Goal: Task Accomplishment & Management: Manage account settings

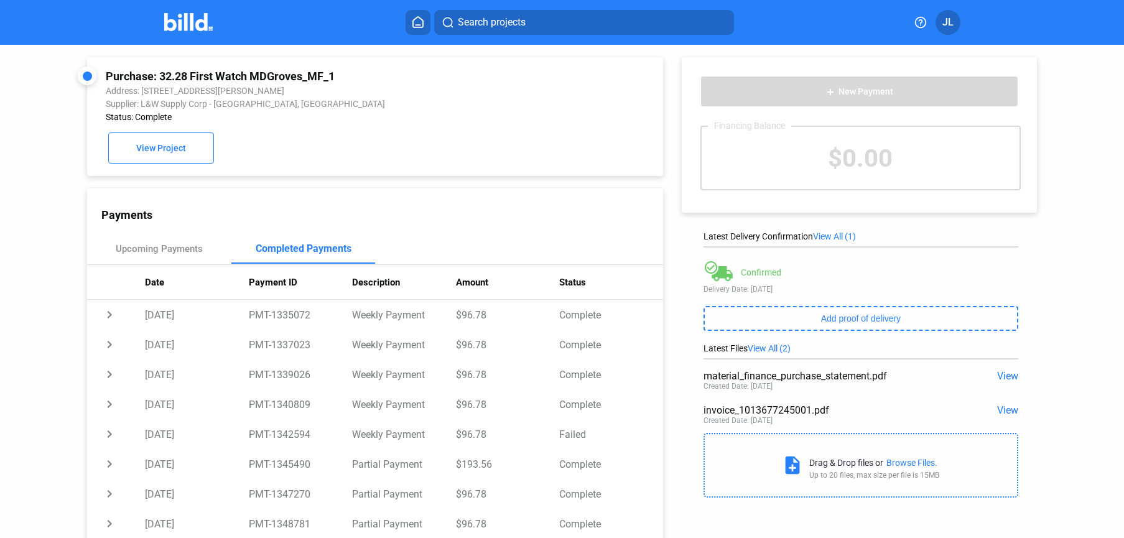
scroll to position [165, 0]
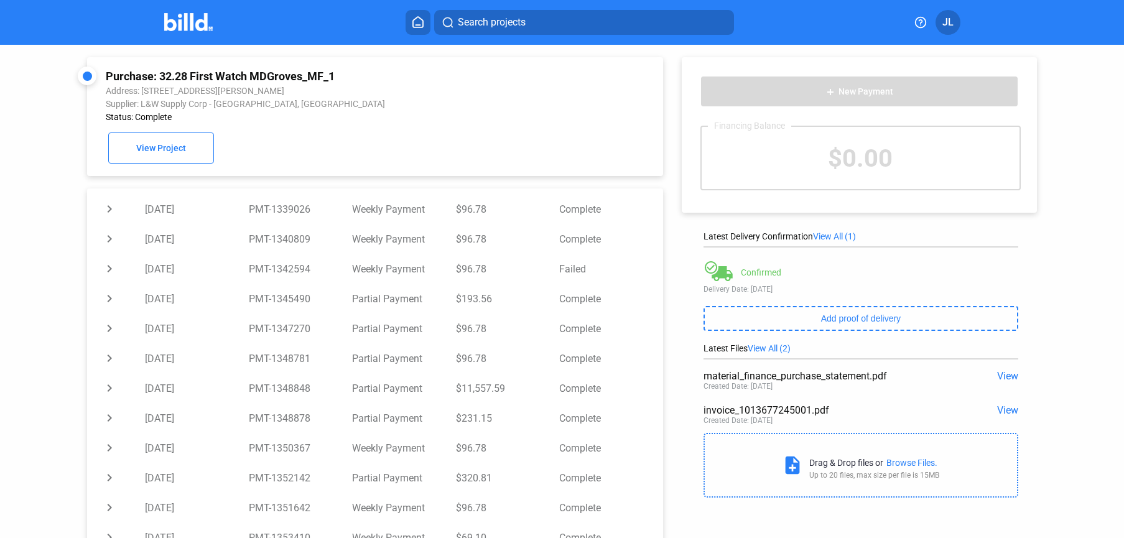
click at [175, 34] on div "Search projects JL" at bounding box center [561, 22] width 963 height 25
click at [196, 25] on img at bounding box center [188, 22] width 49 height 18
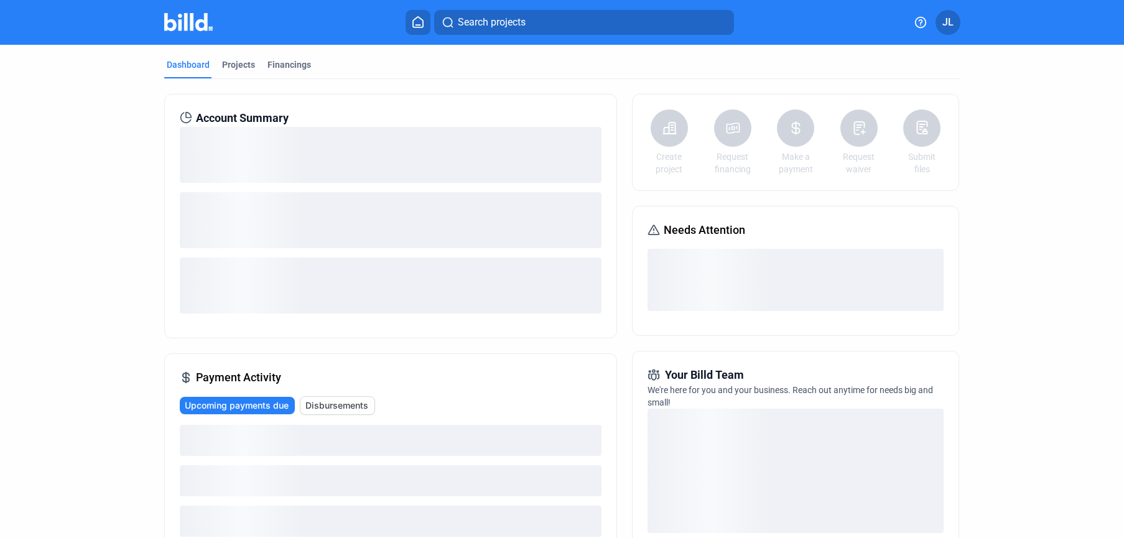
click at [232, 68] on div "Projects" at bounding box center [238, 64] width 33 height 12
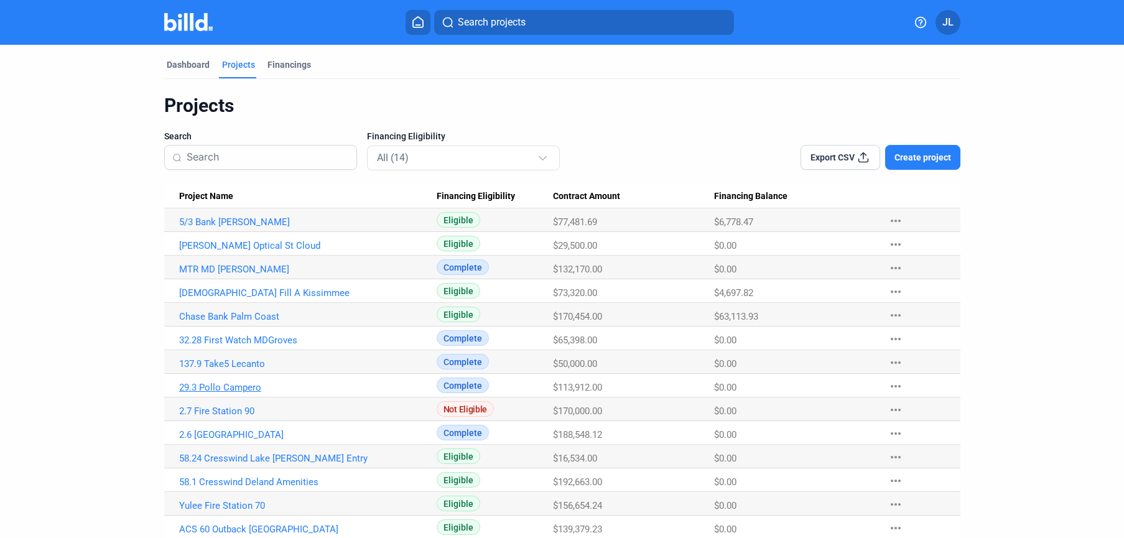
click at [229, 384] on link "29.3 Pollo Campero" at bounding box center [307, 387] width 257 height 11
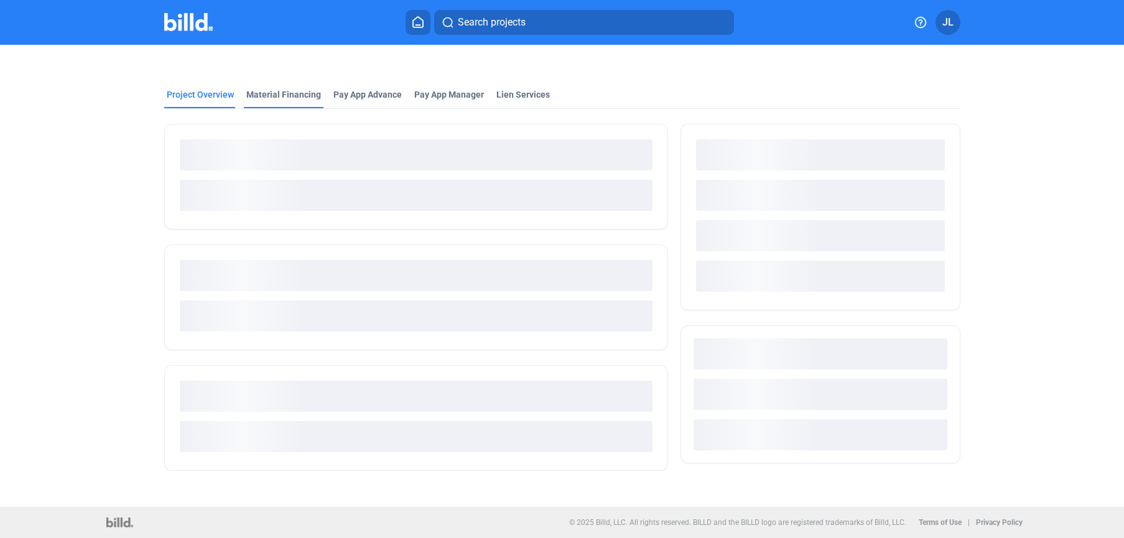
click at [288, 93] on div "Material Financing" at bounding box center [283, 94] width 75 height 12
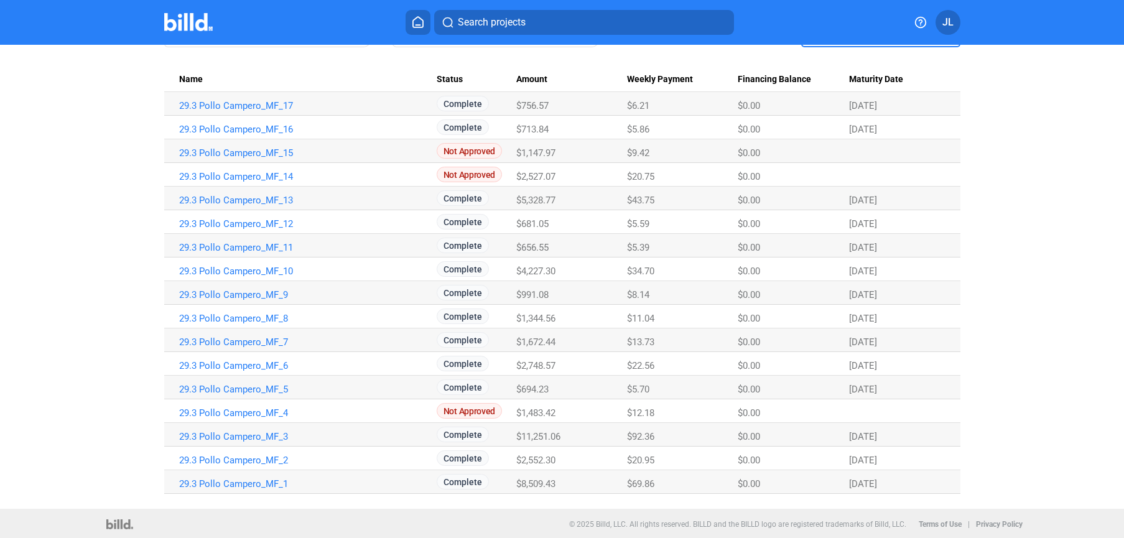
scroll to position [131, 0]
